Goal: Check status: Check status

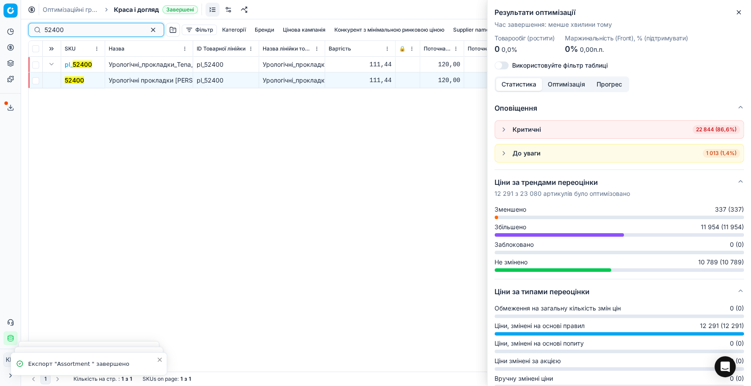
drag, startPoint x: 0, startPoint y: 0, endPoint x: 35, endPoint y: 26, distance: 44.0
click at [36, 27] on div "52400" at bounding box center [96, 30] width 136 height 14
paste input "156203"
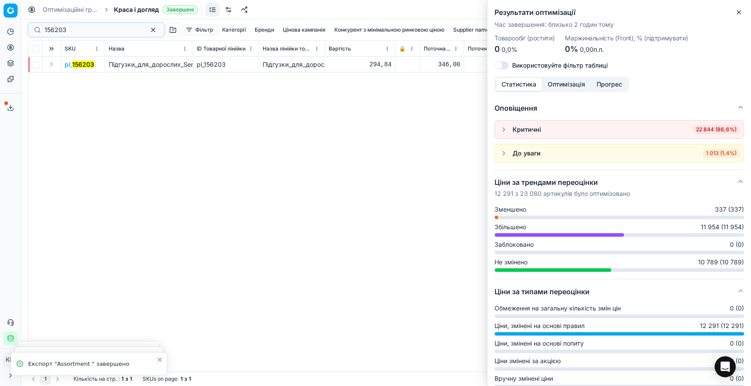
drag, startPoint x: 49, startPoint y: 65, endPoint x: 55, endPoint y: 69, distance: 6.9
click at [49, 65] on button "Expand" at bounding box center [51, 64] width 11 height 11
click at [79, 80] on mark "156203" at bounding box center [76, 80] width 22 height 7
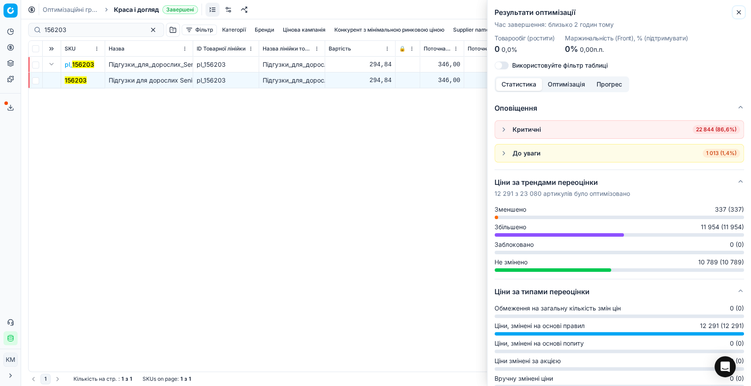
click at [740, 13] on icon "button" at bounding box center [738, 12] width 7 height 7
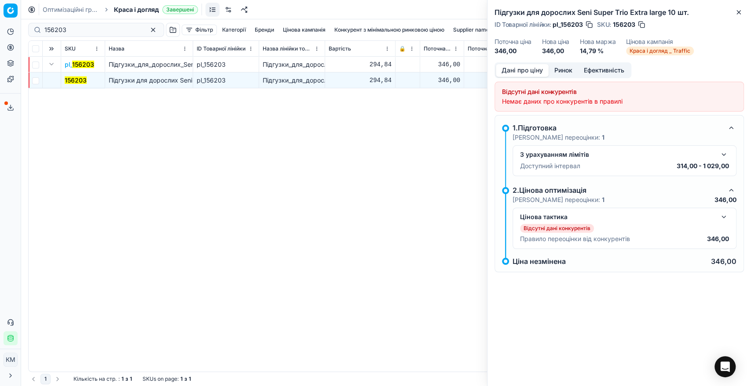
click at [722, 215] on button "button" at bounding box center [723, 217] width 11 height 11
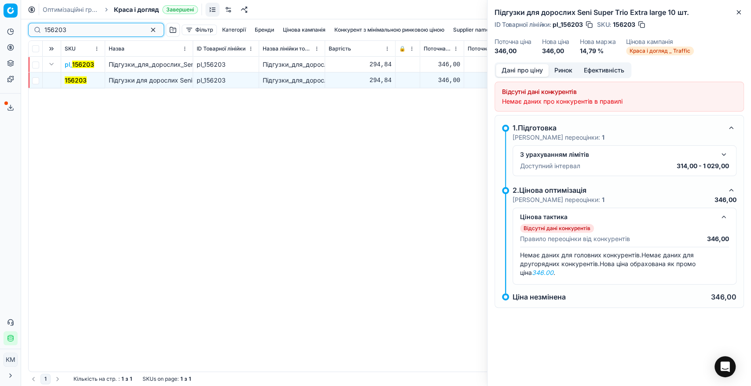
click at [38, 29] on div "156203" at bounding box center [96, 30] width 136 height 14
paste input "374088"
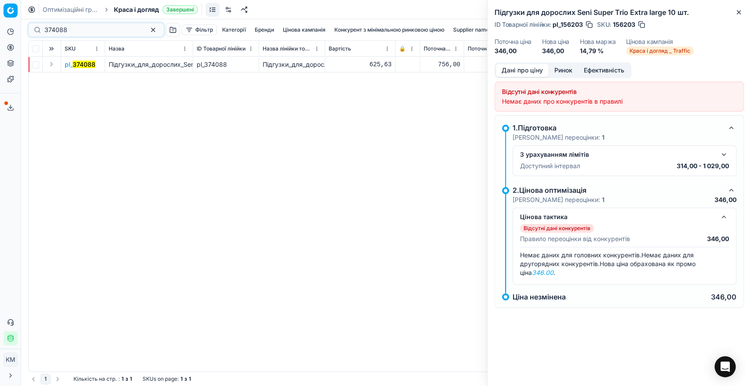
click at [51, 66] on button "Expand" at bounding box center [51, 64] width 11 height 11
click at [77, 84] on span "374088" at bounding box center [76, 80] width 23 height 9
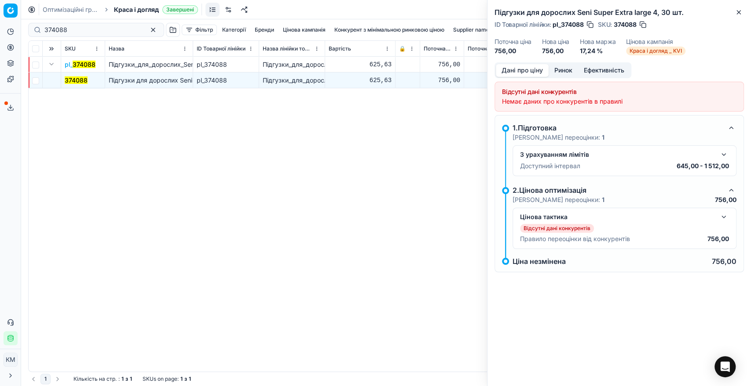
click at [719, 218] on button "button" at bounding box center [723, 217] width 11 height 11
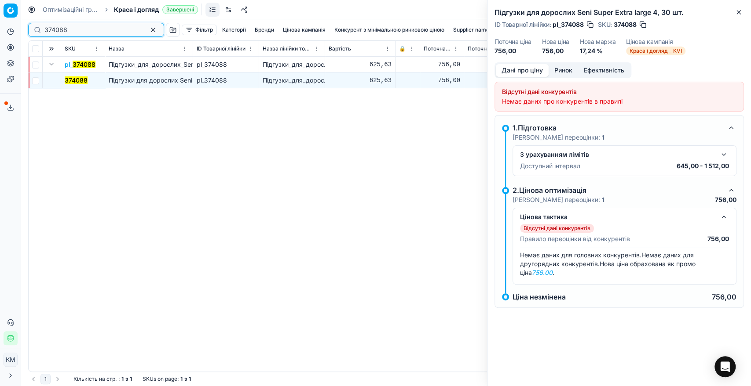
drag, startPoint x: 75, startPoint y: 28, endPoint x: 32, endPoint y: 25, distance: 43.2
click at [32, 25] on div "374088" at bounding box center [96, 30] width 136 height 14
paste input "52400"
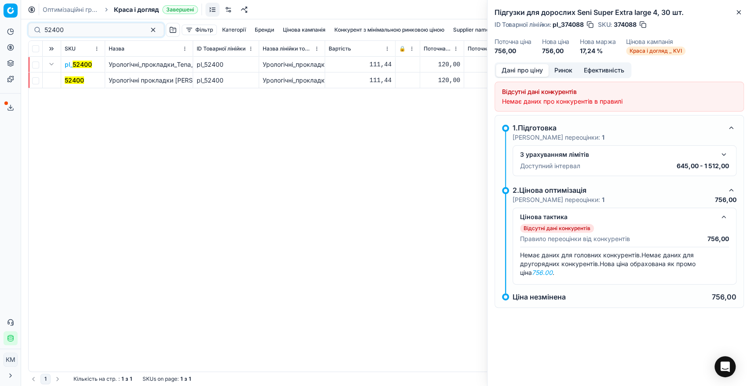
click at [75, 84] on mark "52400" at bounding box center [74, 80] width 19 height 7
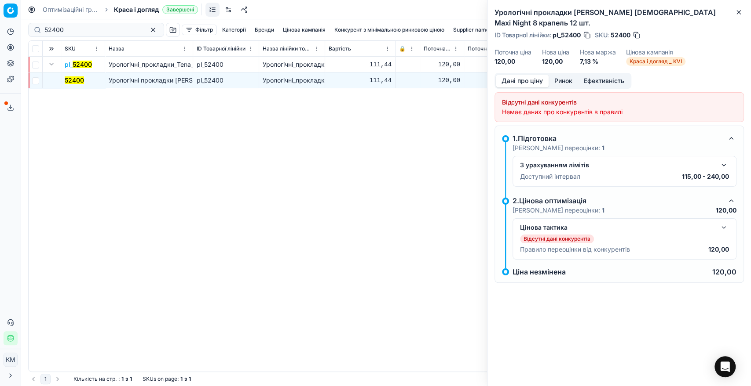
click at [720, 222] on button "button" at bounding box center [723, 227] width 11 height 11
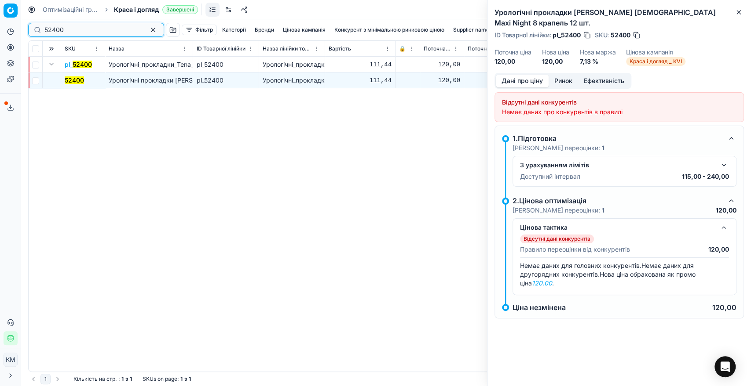
drag, startPoint x: 73, startPoint y: 26, endPoint x: 35, endPoint y: 23, distance: 37.9
click at [35, 23] on div "52400" at bounding box center [96, 30] width 136 height 14
paste input "196097"
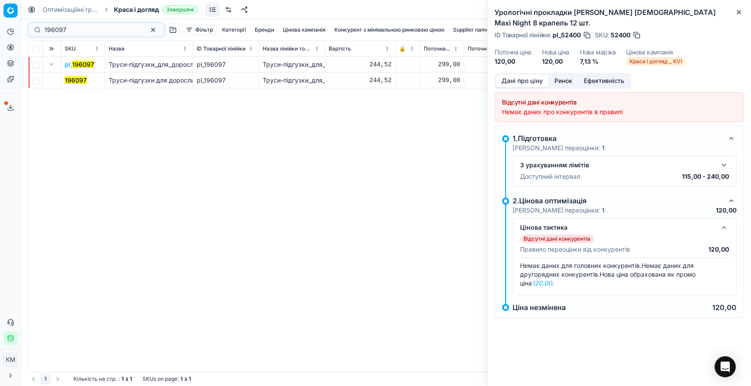
click at [75, 83] on mark "196097" at bounding box center [76, 80] width 22 height 7
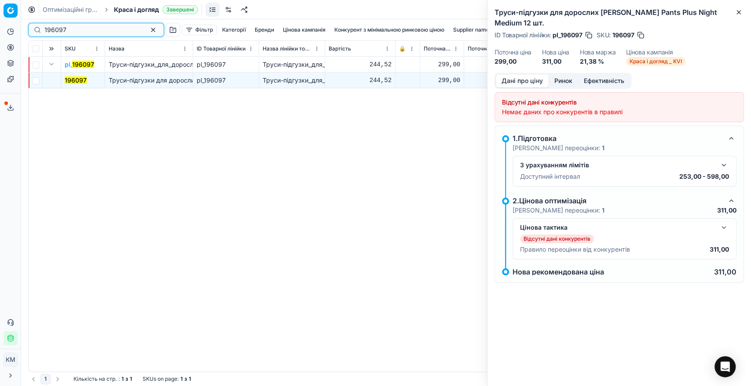
drag, startPoint x: 58, startPoint y: 30, endPoint x: 39, endPoint y: 27, distance: 20.1
click at [39, 27] on div "196097" at bounding box center [96, 30] width 136 height 14
paste input "500790"
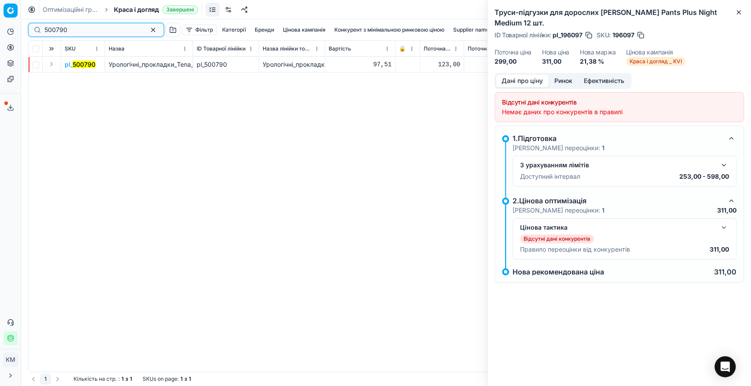
type input "500790"
click at [54, 66] on button "Expand" at bounding box center [51, 64] width 11 height 11
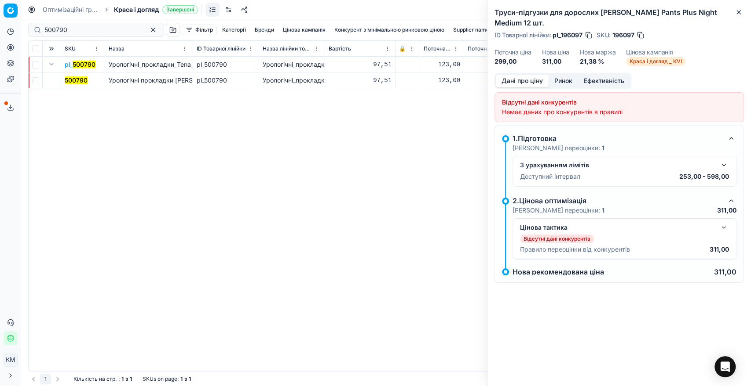
click at [73, 77] on mark "500790" at bounding box center [76, 80] width 23 height 7
